Goal: Transaction & Acquisition: Book appointment/travel/reservation

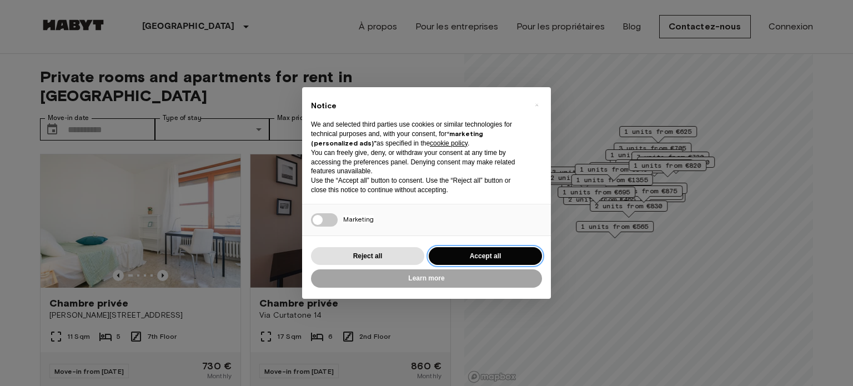
click at [473, 259] on button "Accept all" at bounding box center [485, 256] width 113 height 18
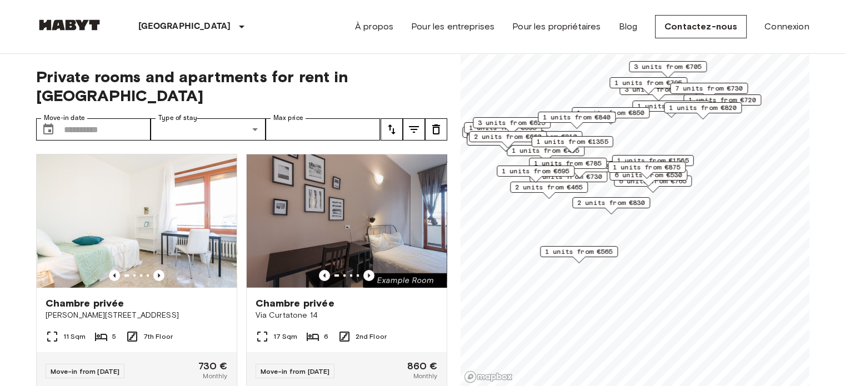
drag, startPoint x: 656, startPoint y: 1, endPoint x: 287, endPoint y: 25, distance: 370.3
click at [287, 25] on div "Milan Europe Amsterdam Berlin Brussels Cologne Dusseldorf Frankfurt Graz Hambur…" at bounding box center [422, 26] width 773 height 53
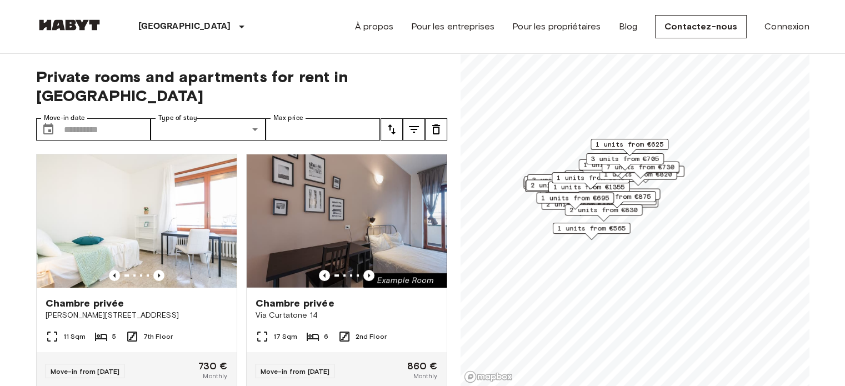
scroll to position [9, 0]
click at [839, 35] on header "Milan Europe Amsterdam Berlin Brussels Cologne Dusseldorf Frankfurt Graz Hambur…" at bounding box center [422, 27] width 845 height 54
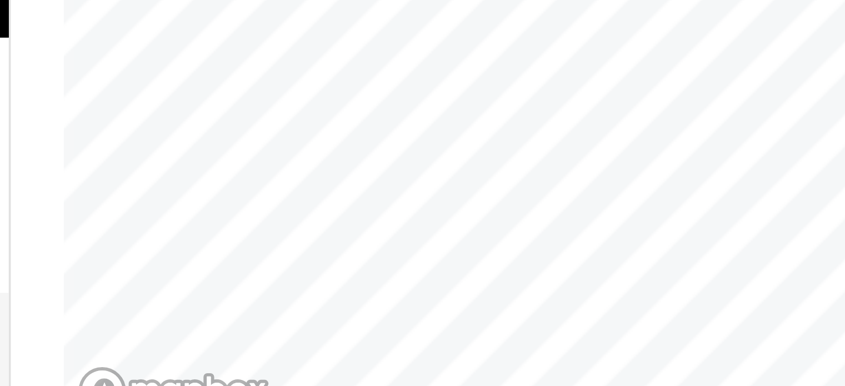
scroll to position [1, 0]
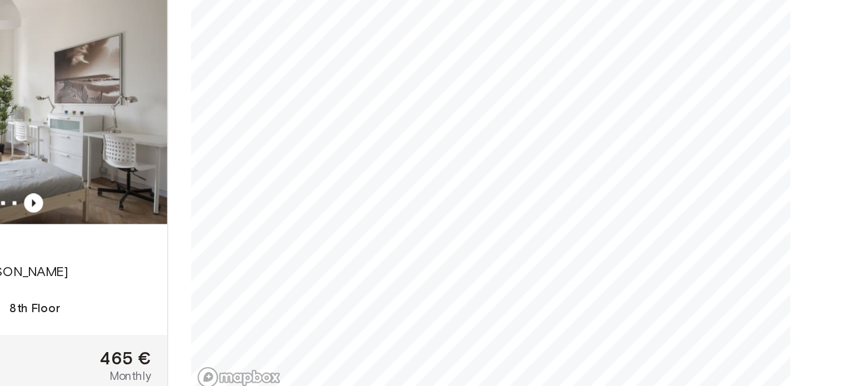
scroll to position [1, 0]
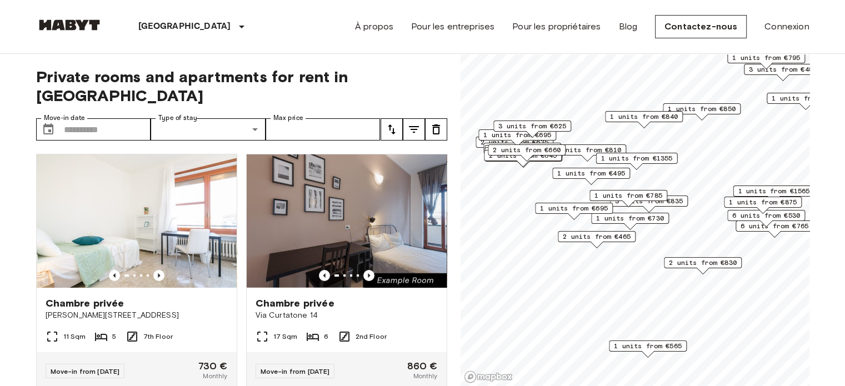
click at [616, 239] on span "2 units from €465" at bounding box center [597, 237] width 68 height 10
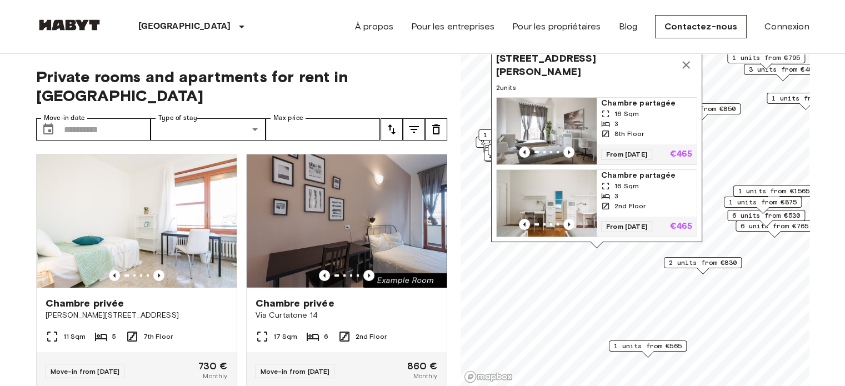
click at [573, 115] on img "Map marker" at bounding box center [547, 131] width 100 height 67
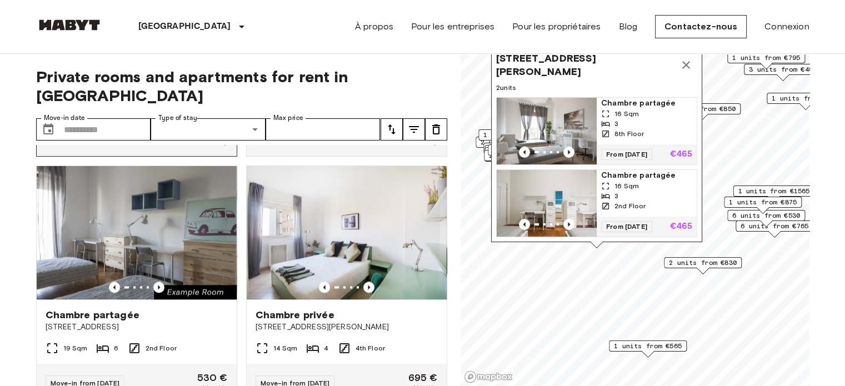
scroll to position [1500, 0]
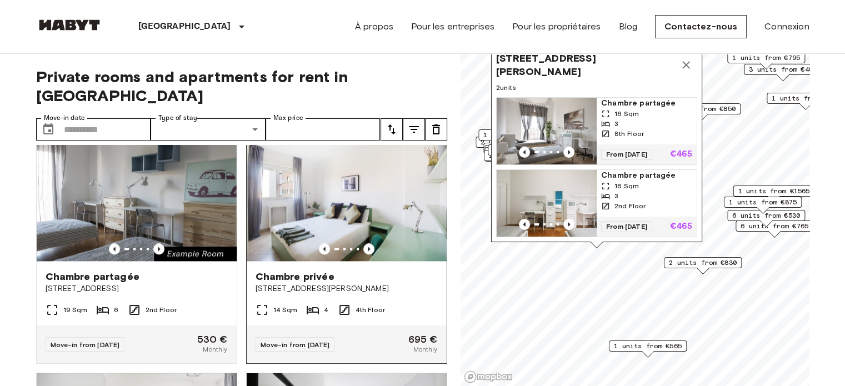
click at [326, 228] on img at bounding box center [347, 194] width 200 height 133
drag, startPoint x: 99, startPoint y: 119, endPoint x: 133, endPoint y: 112, distance: 34.6
click at [99, 118] on input "Move-in date" at bounding box center [107, 129] width 87 height 22
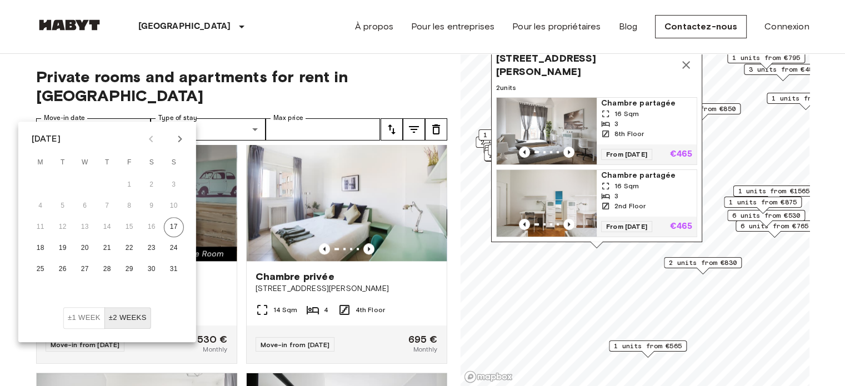
click at [177, 139] on icon "Next month" at bounding box center [179, 138] width 13 height 13
click at [156, 136] on icon "Previous month" at bounding box center [150, 138] width 13 height 13
click at [176, 133] on icon "Next month" at bounding box center [179, 138] width 13 height 13
click at [39, 179] on button "1" at bounding box center [41, 185] width 20 height 20
type input "**********"
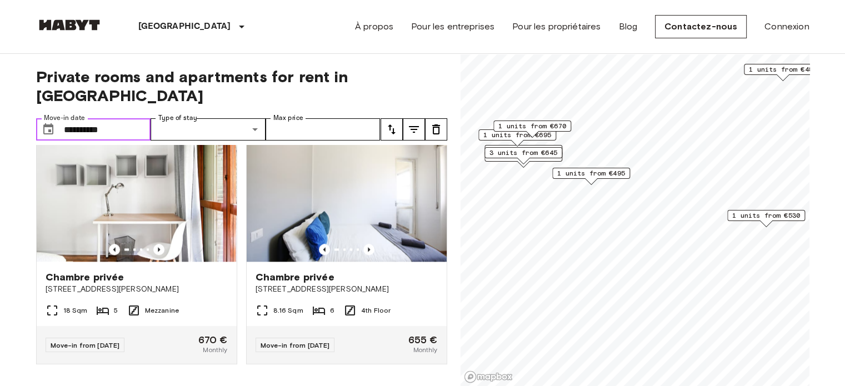
scroll to position [496, 0]
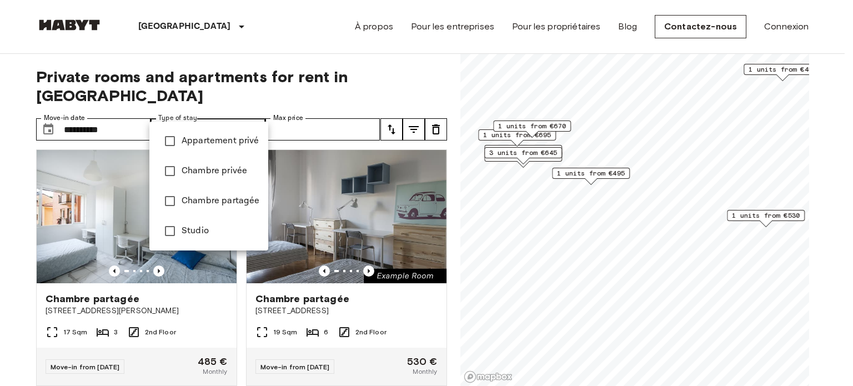
click at [285, 109] on div at bounding box center [426, 193] width 853 height 386
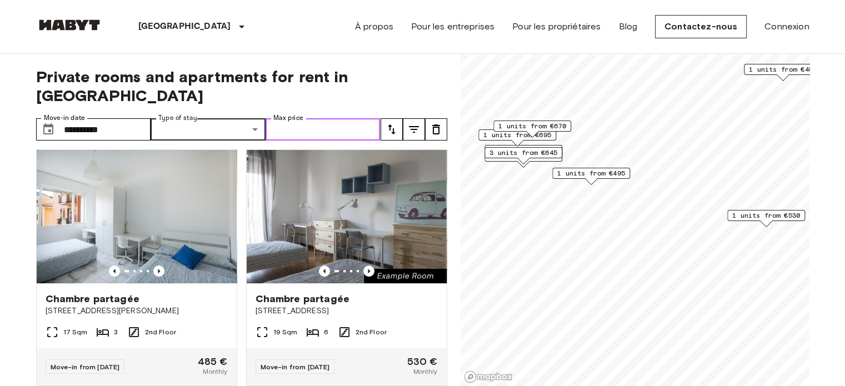
click at [283, 118] on input "Max price" at bounding box center [323, 129] width 115 height 22
type input "***"
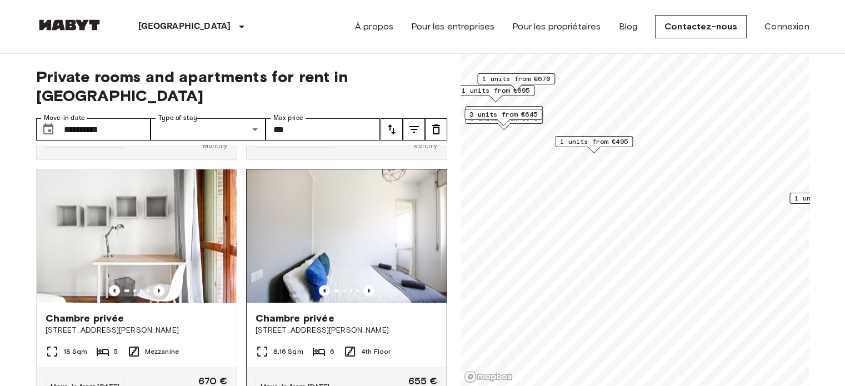
scroll to position [1527, 0]
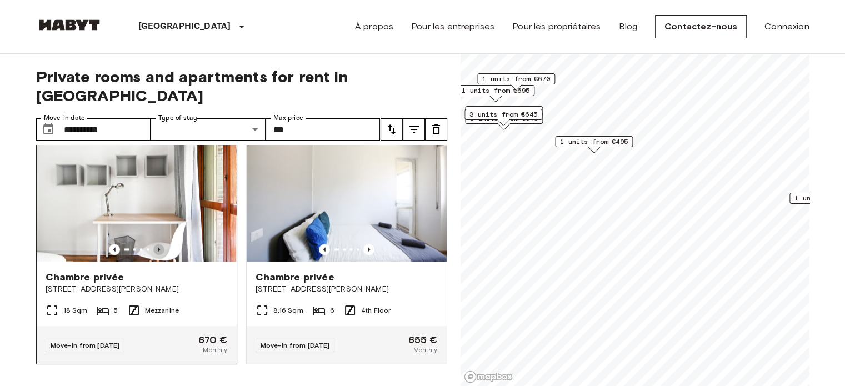
click at [153, 244] on icon "Previous image" at bounding box center [158, 249] width 11 height 11
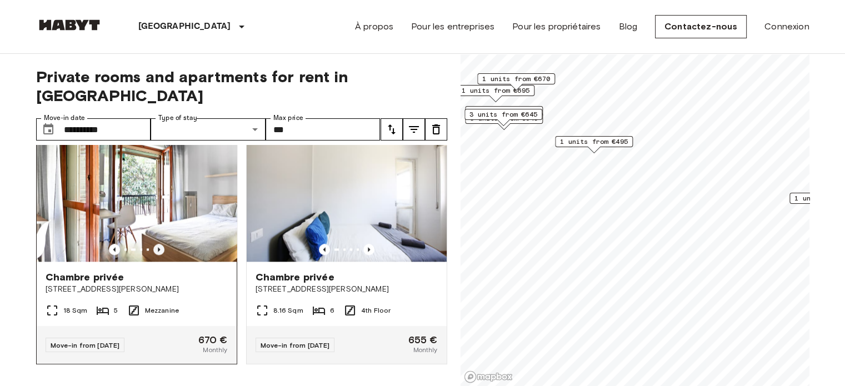
click at [153, 244] on icon "Previous image" at bounding box center [158, 249] width 11 height 11
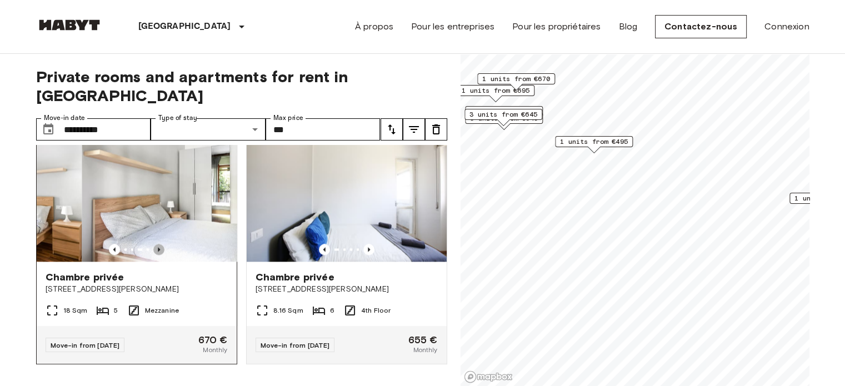
click at [154, 244] on icon "Previous image" at bounding box center [158, 249] width 11 height 11
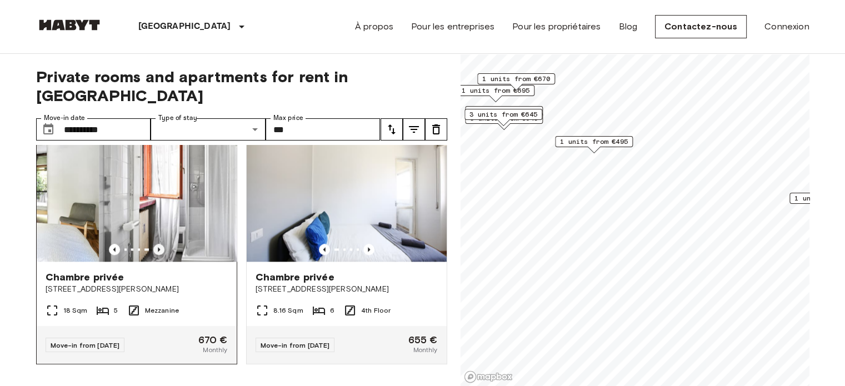
click at [154, 244] on icon "Previous image" at bounding box center [158, 249] width 11 height 11
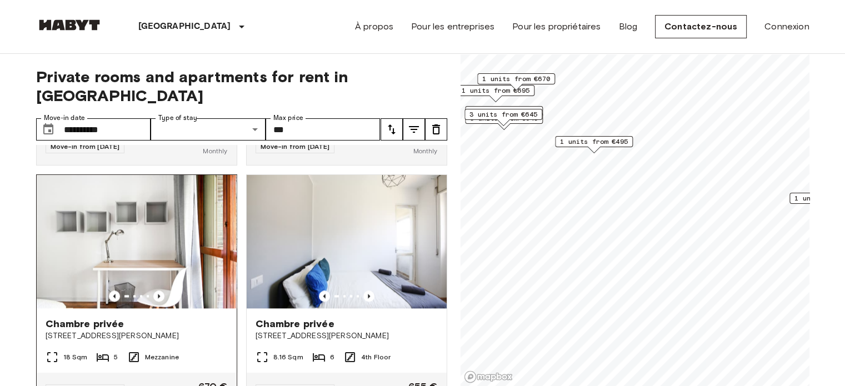
scroll to position [1472, 0]
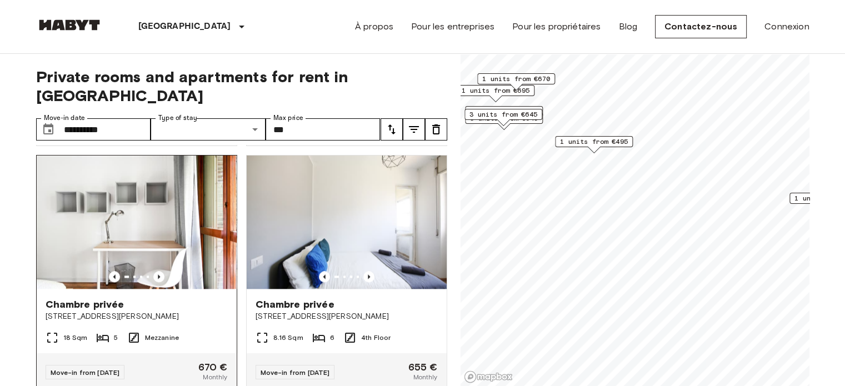
click at [159, 259] on img at bounding box center [137, 222] width 200 height 133
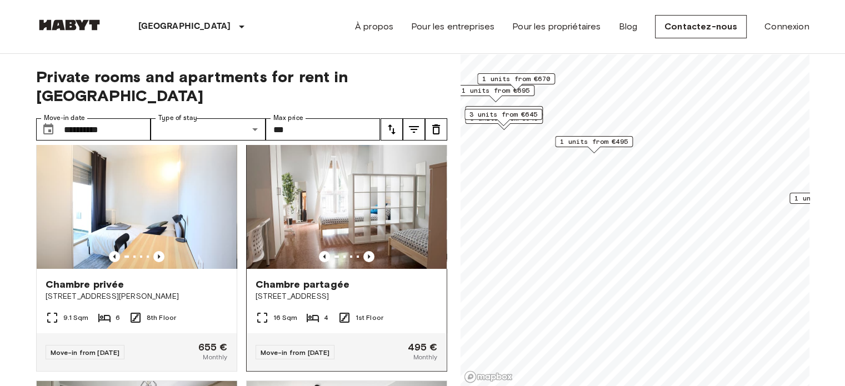
scroll to position [0, 0]
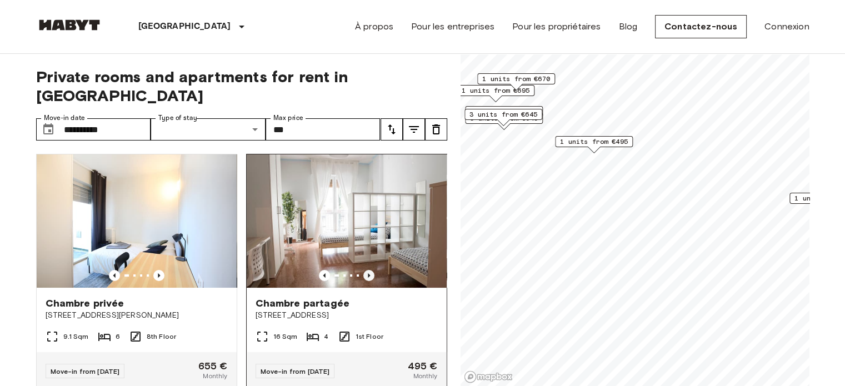
click at [363, 270] on icon "Previous image" at bounding box center [368, 275] width 11 height 11
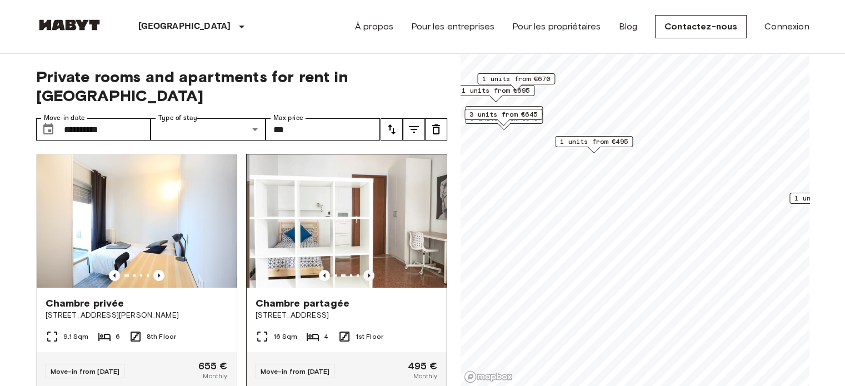
click at [368, 273] on icon "Previous image" at bounding box center [369, 275] width 2 height 4
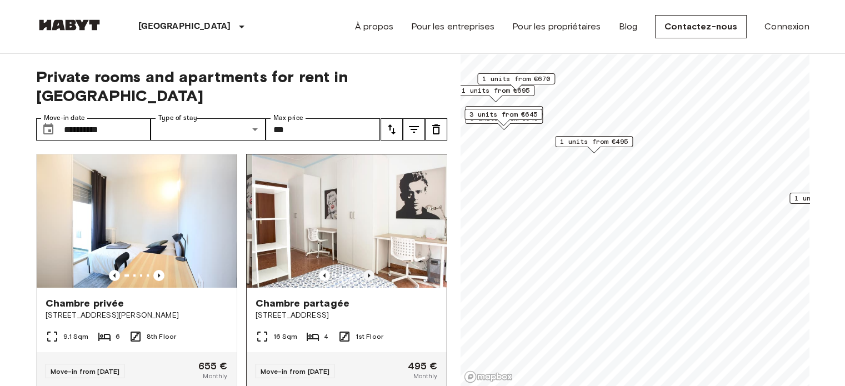
click at [363, 270] on icon "Previous image" at bounding box center [368, 275] width 11 height 11
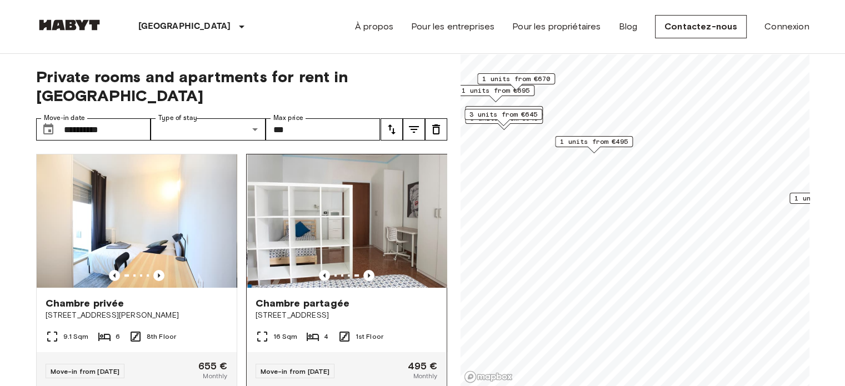
click at [328, 219] on img at bounding box center [347, 220] width 200 height 133
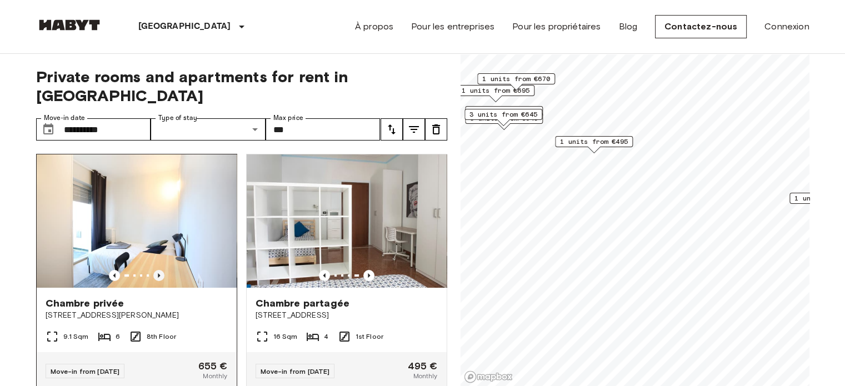
click at [156, 270] on icon "Previous image" at bounding box center [158, 275] width 11 height 11
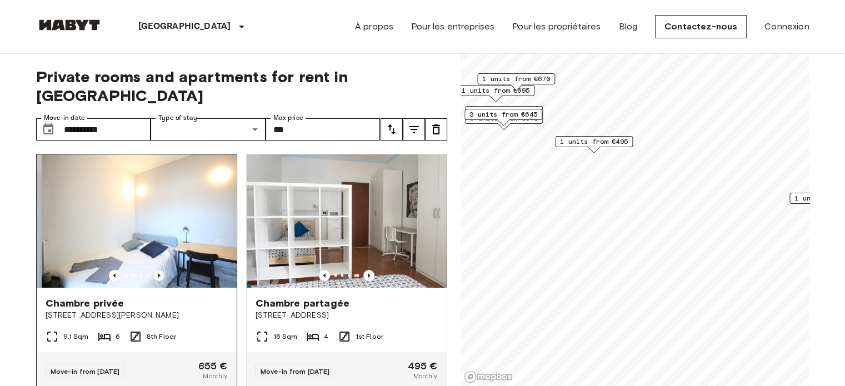
click at [156, 270] on icon "Previous image" at bounding box center [158, 275] width 11 height 11
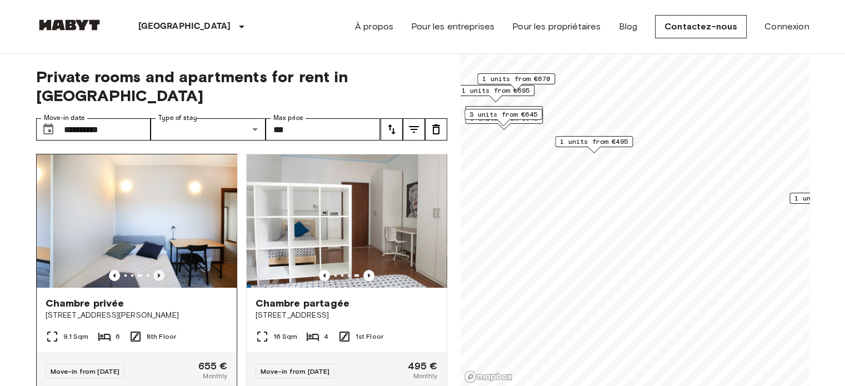
click at [156, 270] on icon "Previous image" at bounding box center [158, 275] width 11 height 11
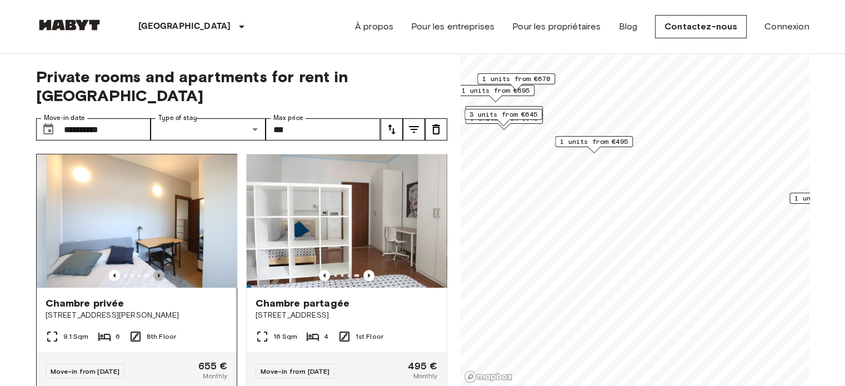
click at [156, 270] on icon "Previous image" at bounding box center [158, 275] width 11 height 11
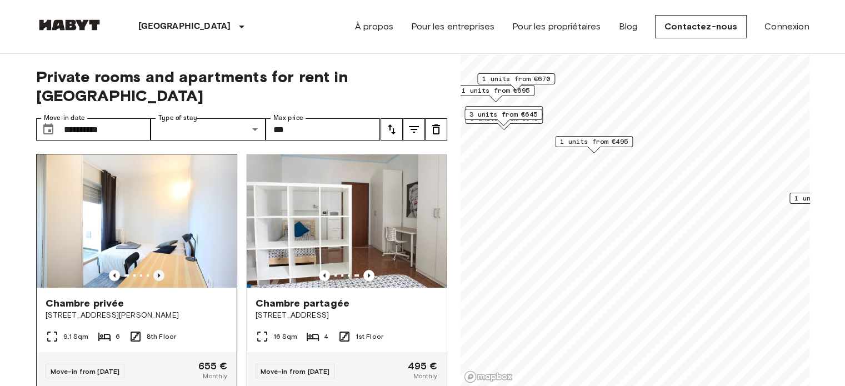
click at [156, 270] on icon "Previous image" at bounding box center [158, 275] width 11 height 11
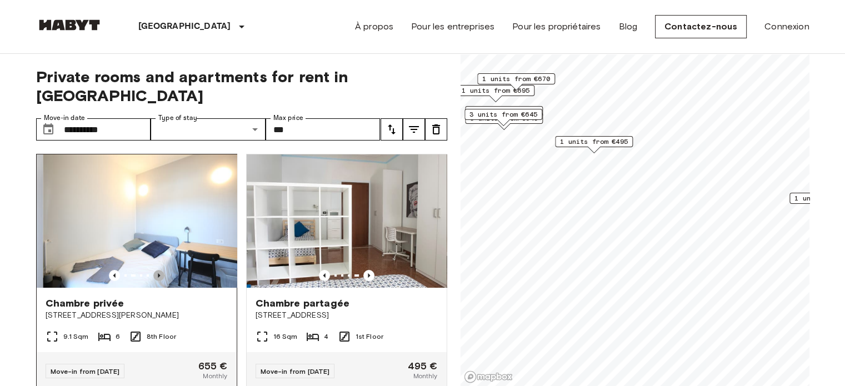
click at [156, 270] on icon "Previous image" at bounding box center [158, 275] width 11 height 11
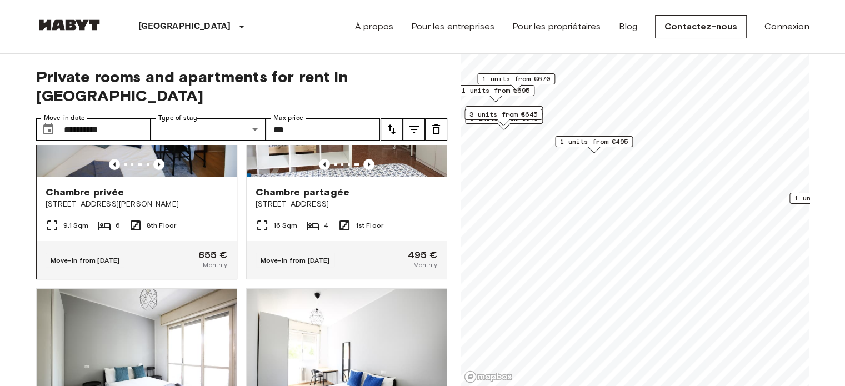
scroll to position [278, 0]
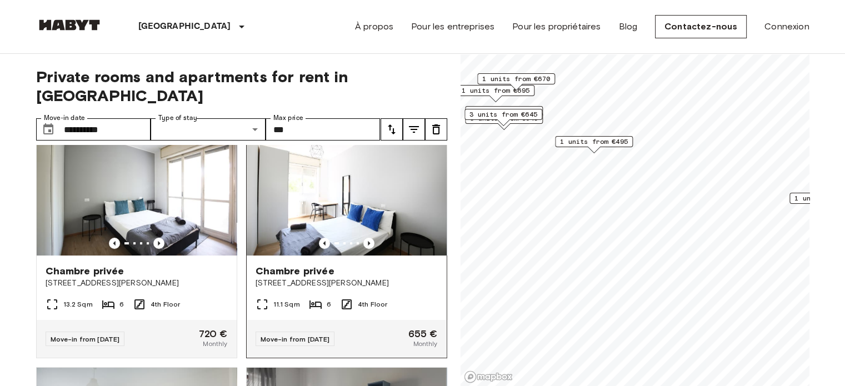
click at [359, 233] on img at bounding box center [347, 188] width 200 height 133
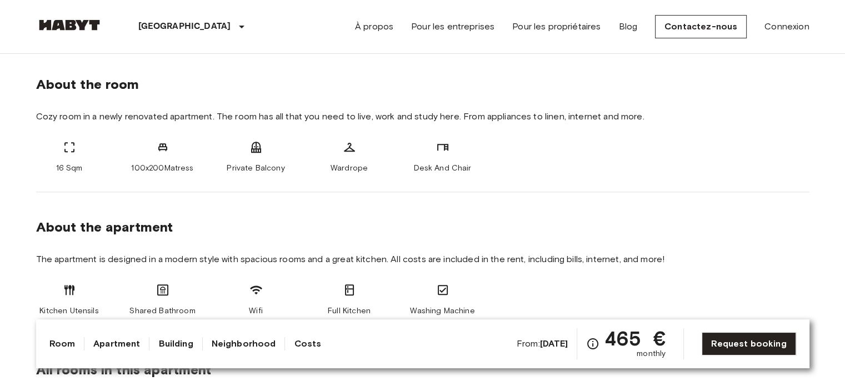
scroll to position [611, 0]
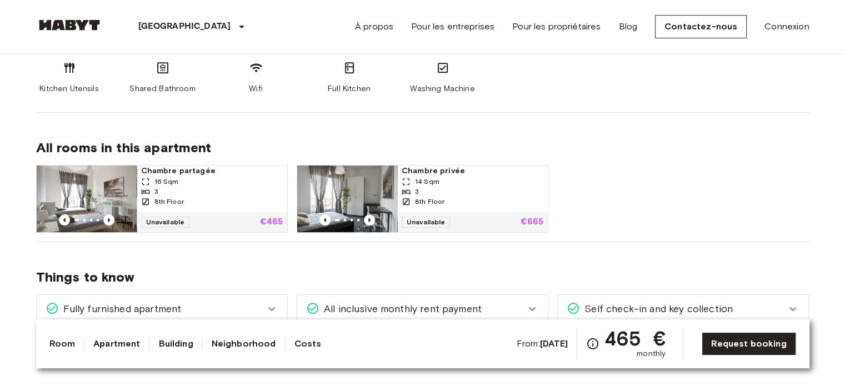
click at [144, 189] on icon at bounding box center [145, 191] width 9 height 9
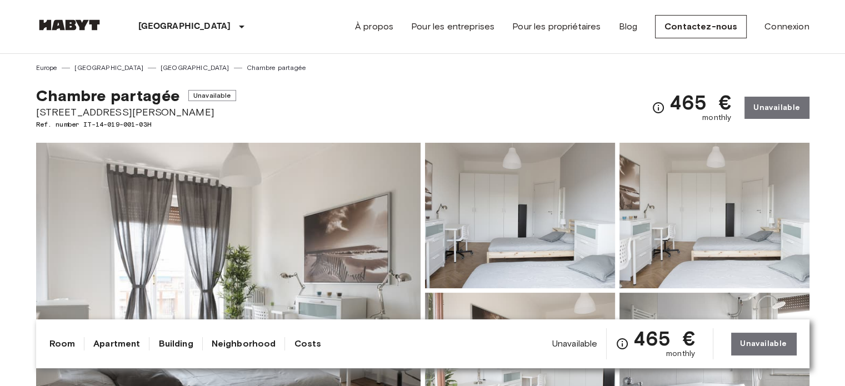
click at [276, 227] on img at bounding box center [228, 291] width 384 height 296
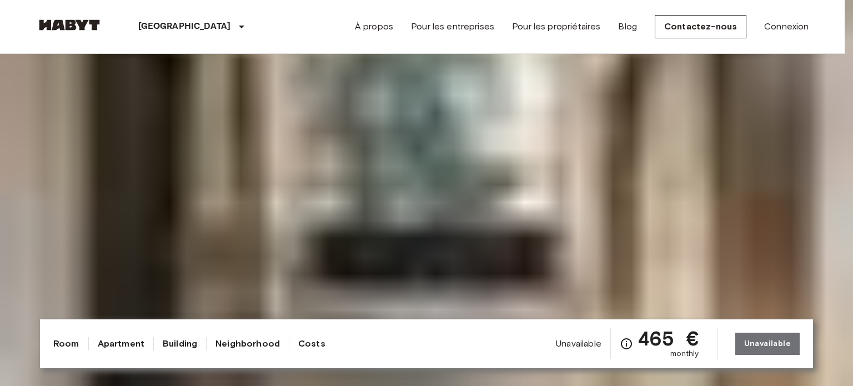
drag, startPoint x: 671, startPoint y: 204, endPoint x: 753, endPoint y: 180, distance: 86.2
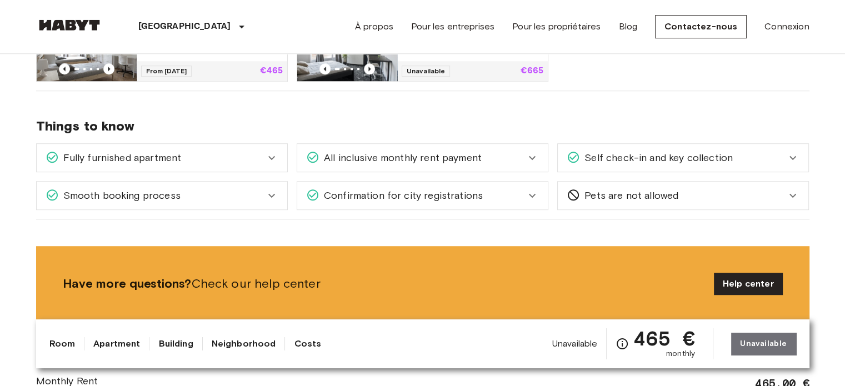
scroll to position [778, 0]
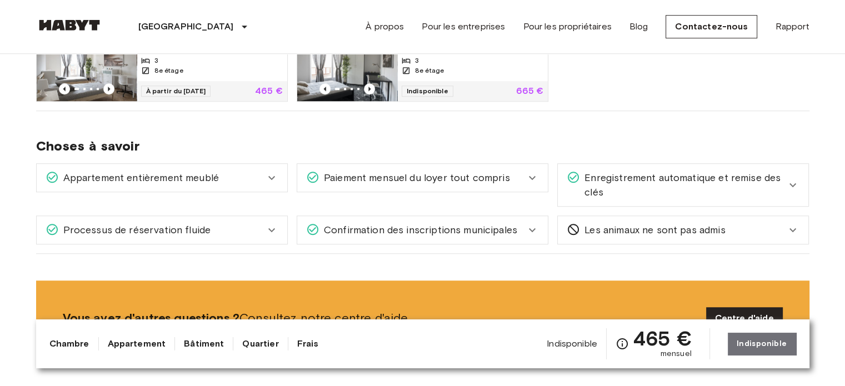
click at [274, 176] on icon at bounding box center [271, 178] width 7 height 4
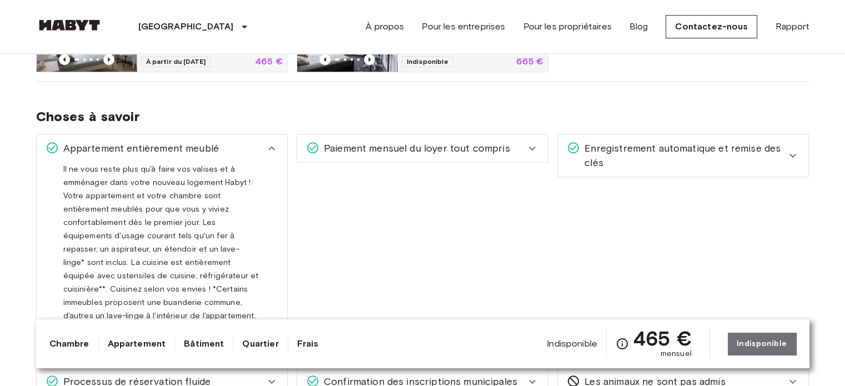
scroll to position [833, 0]
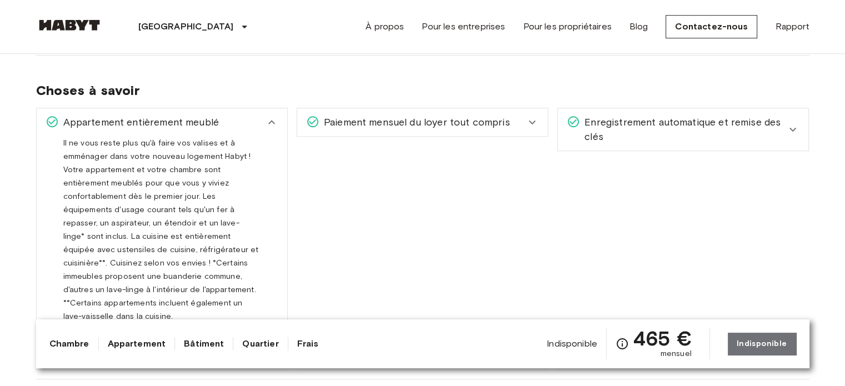
click at [794, 130] on icon at bounding box center [792, 129] width 13 height 13
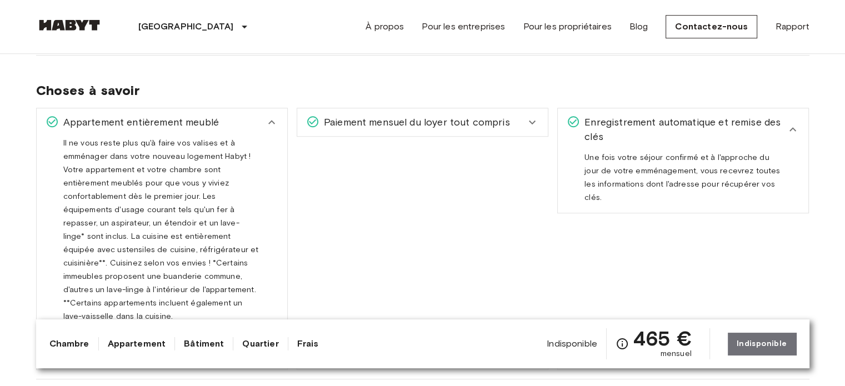
click at [789, 129] on icon at bounding box center [792, 129] width 13 height 13
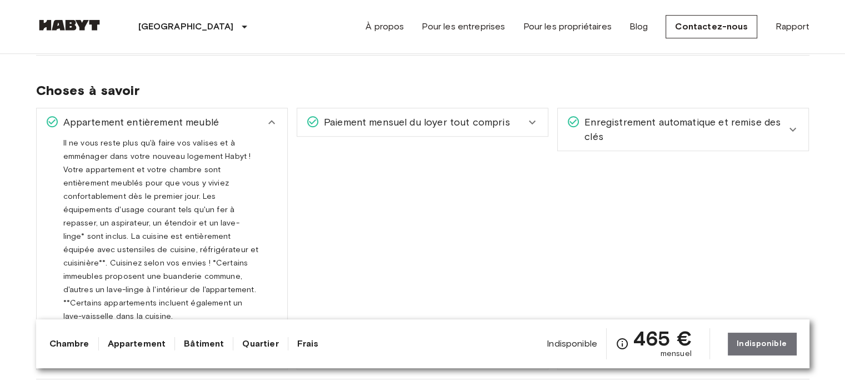
click at [527, 125] on icon at bounding box center [532, 122] width 13 height 13
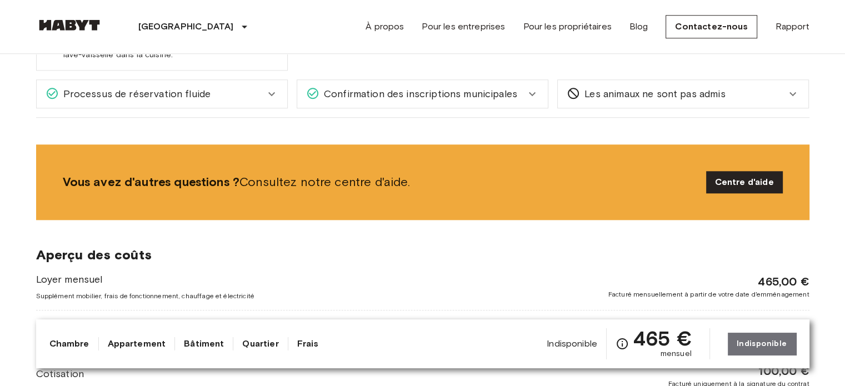
scroll to position [1111, 0]
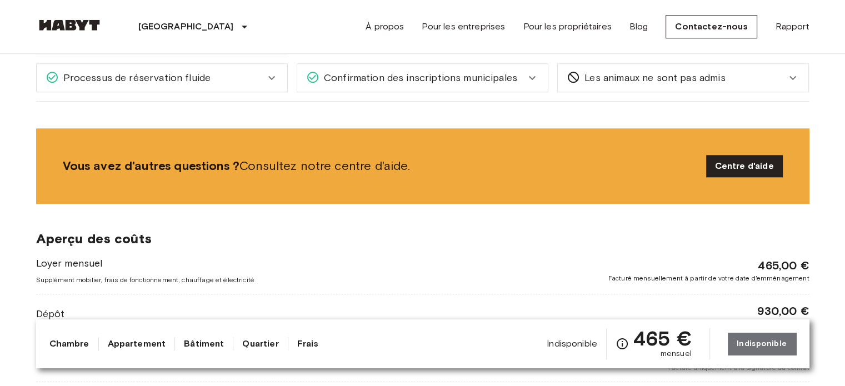
click at [271, 71] on icon at bounding box center [271, 77] width 13 height 13
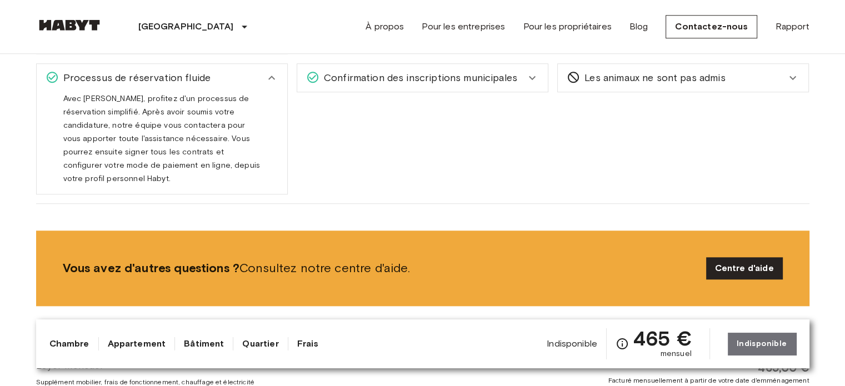
click at [531, 71] on icon at bounding box center [532, 77] width 13 height 13
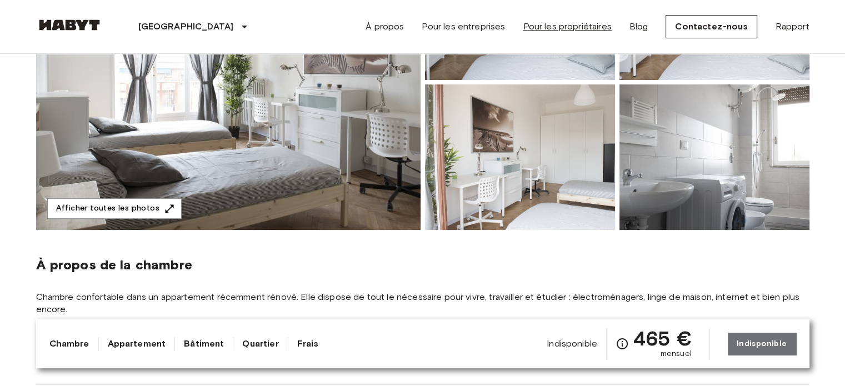
scroll to position [56, 0]
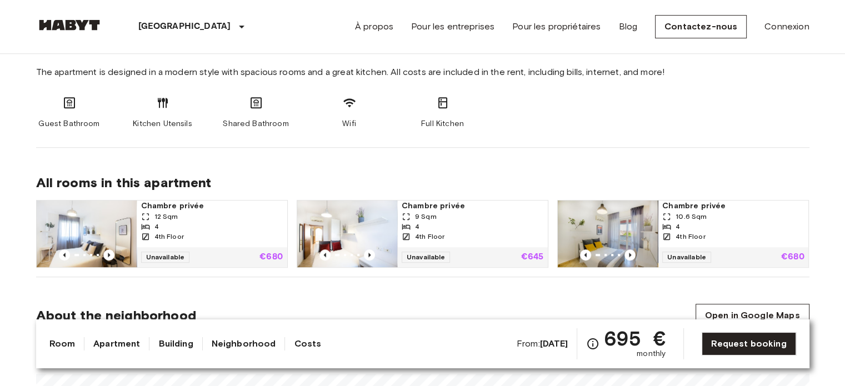
scroll to position [611, 0]
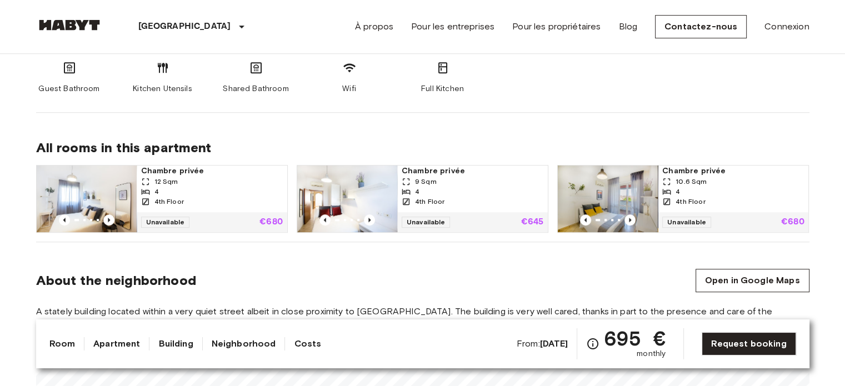
click at [233, 209] on div "Chambre privée 12 Sqm 4 4th Floor" at bounding box center [212, 189] width 151 height 47
click at [629, 218] on icon "Previous image" at bounding box center [630, 220] width 2 height 4
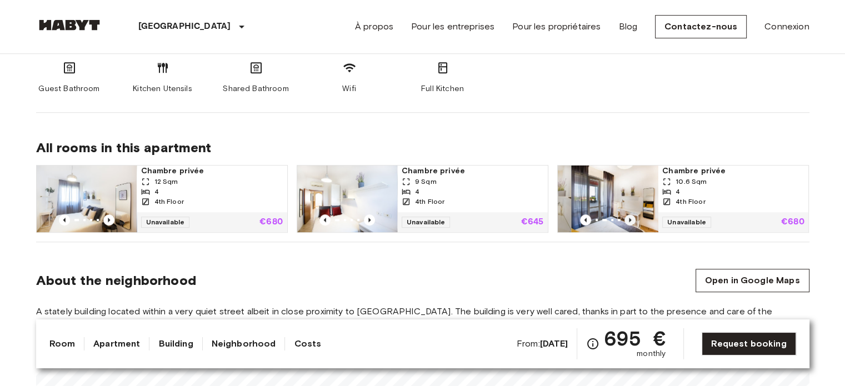
click at [629, 218] on icon "Previous image" at bounding box center [630, 220] width 2 height 4
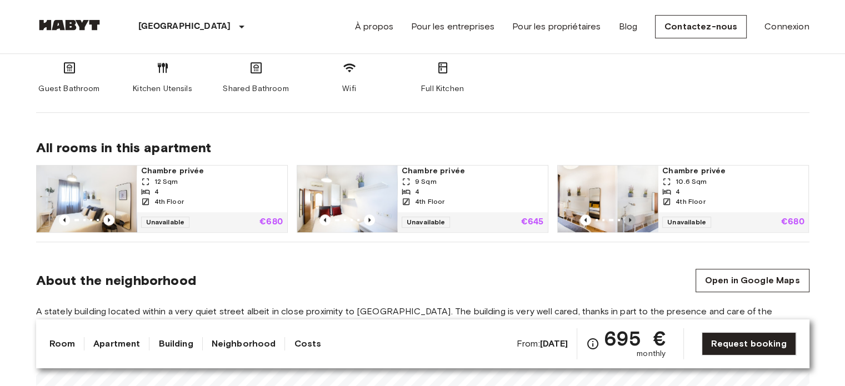
click at [629, 218] on icon "Previous image" at bounding box center [630, 220] width 2 height 4
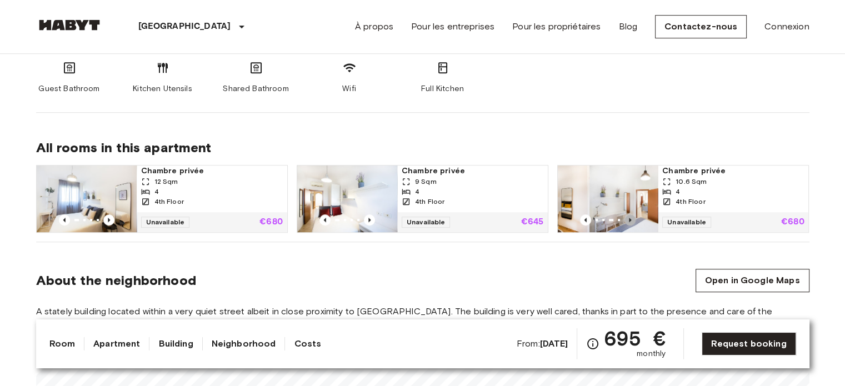
click at [629, 218] on icon "Previous image" at bounding box center [630, 220] width 2 height 4
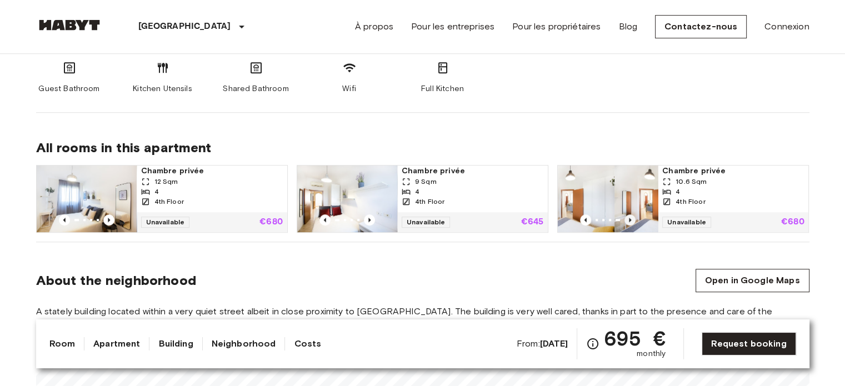
click at [629, 218] on icon "Previous image" at bounding box center [630, 220] width 2 height 4
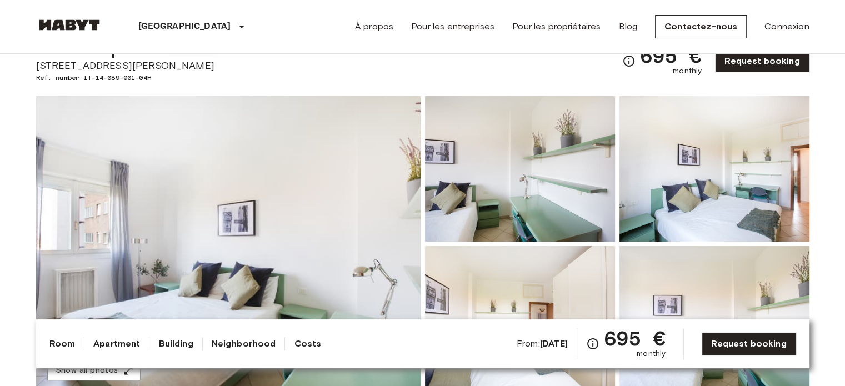
scroll to position [0, 0]
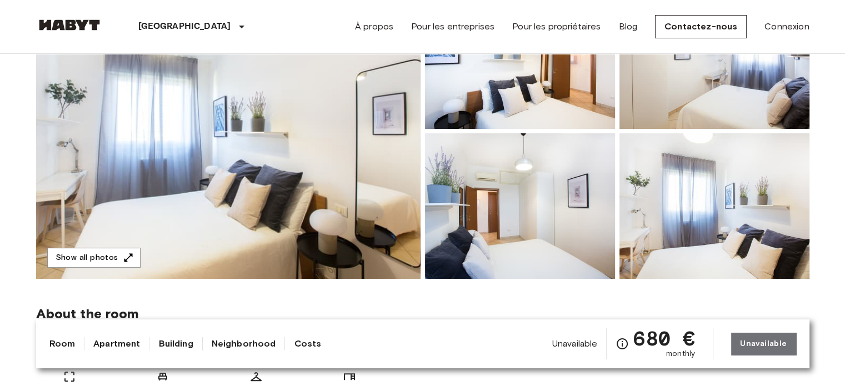
scroll to position [167, 0]
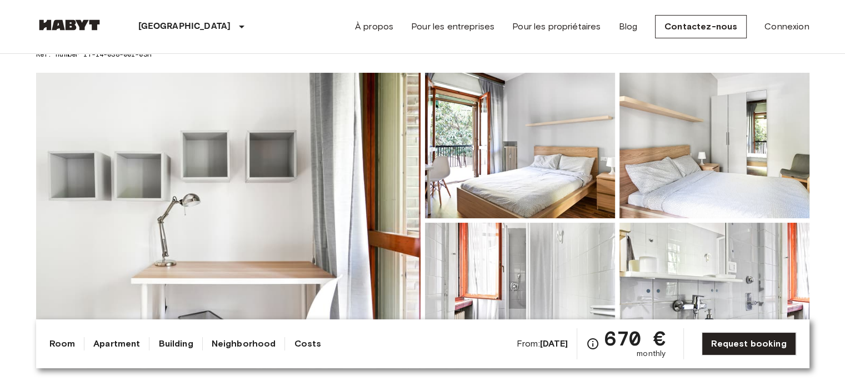
scroll to position [111, 0]
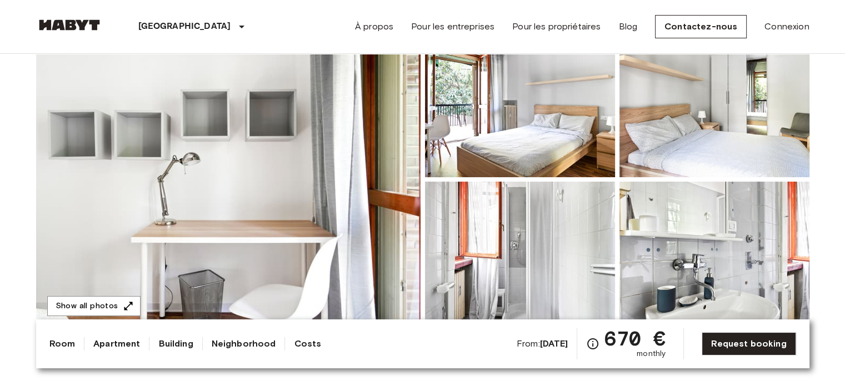
click at [306, 154] on img at bounding box center [228, 180] width 384 height 296
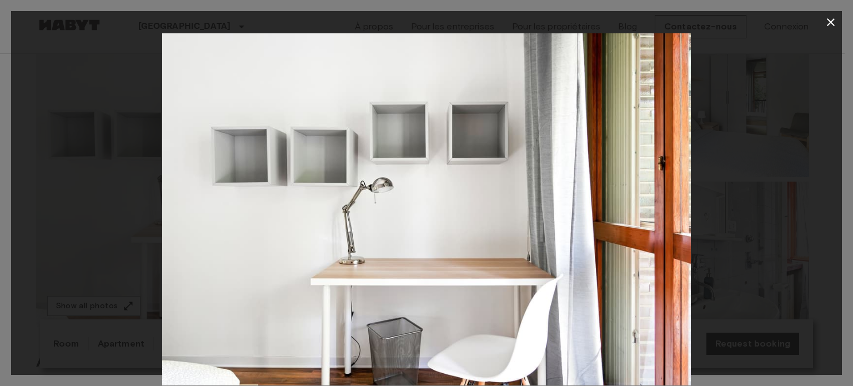
click at [762, 188] on div at bounding box center [426, 209] width 831 height 352
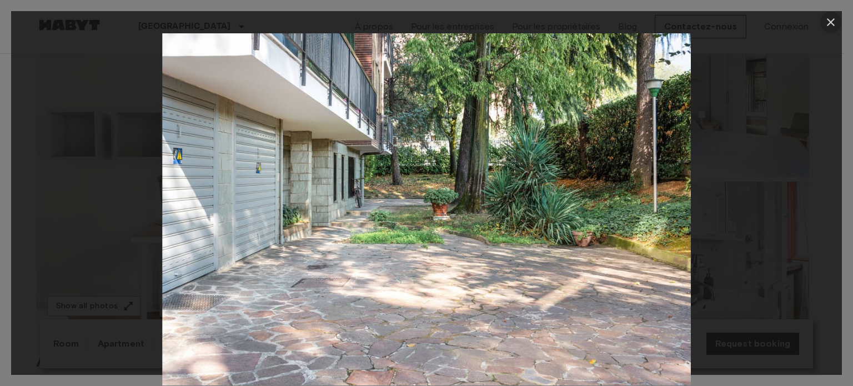
drag, startPoint x: 831, startPoint y: 22, endPoint x: 822, endPoint y: 29, distance: 11.1
click at [830, 22] on icon "button" at bounding box center [831, 22] width 8 height 8
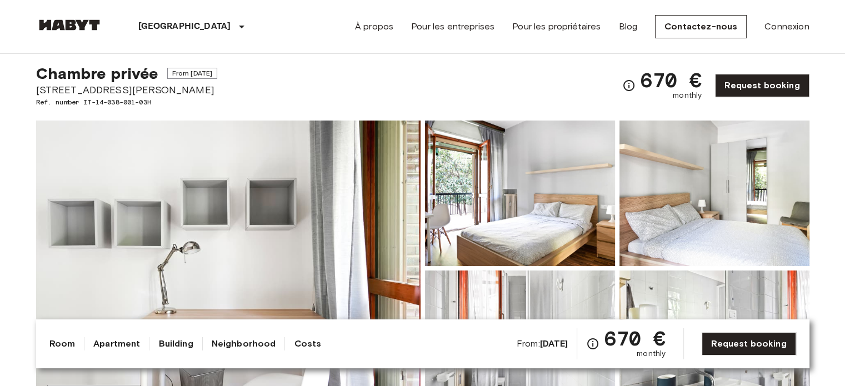
scroll to position [0, 0]
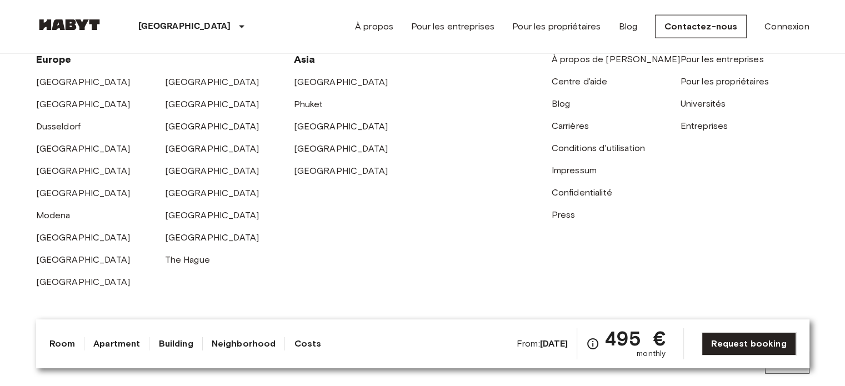
scroll to position [2500, 0]
